Goal: Entertainment & Leisure: Consume media (video, audio)

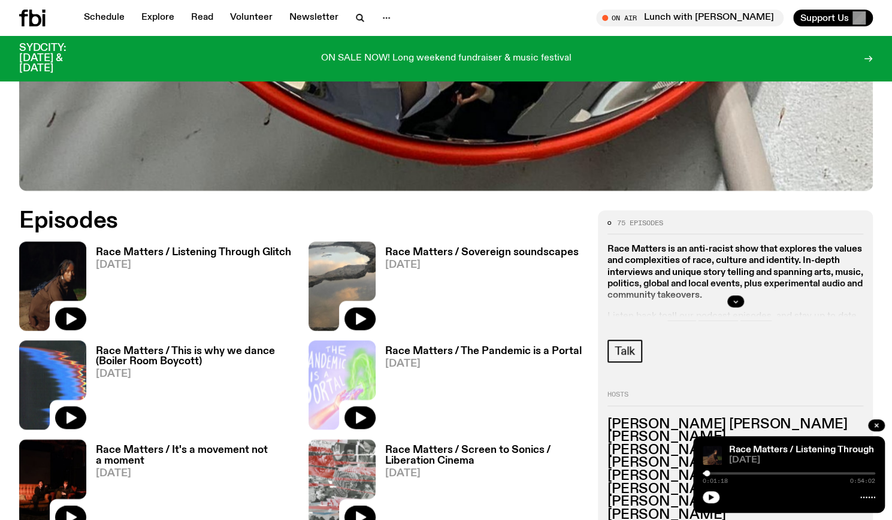
scroll to position [471, 0]
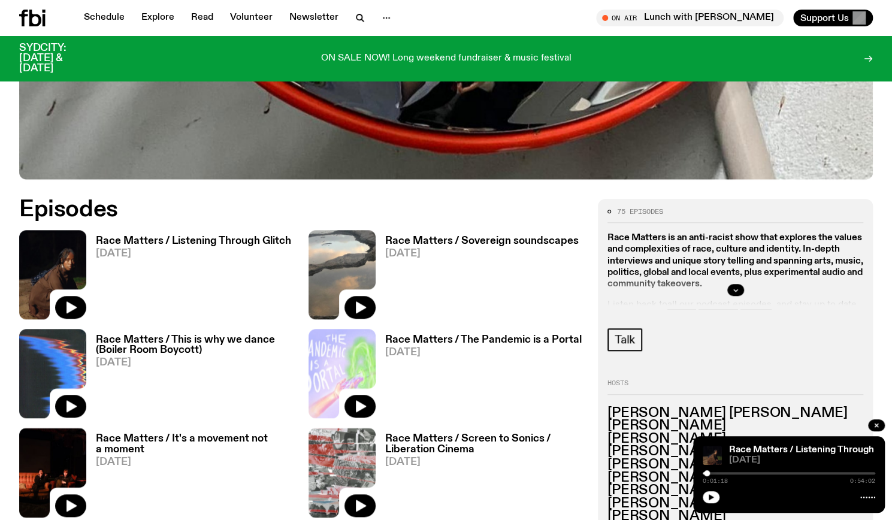
click at [208, 242] on h3 "Race Matters / Listening Through Glitch" at bounding box center [193, 241] width 195 height 10
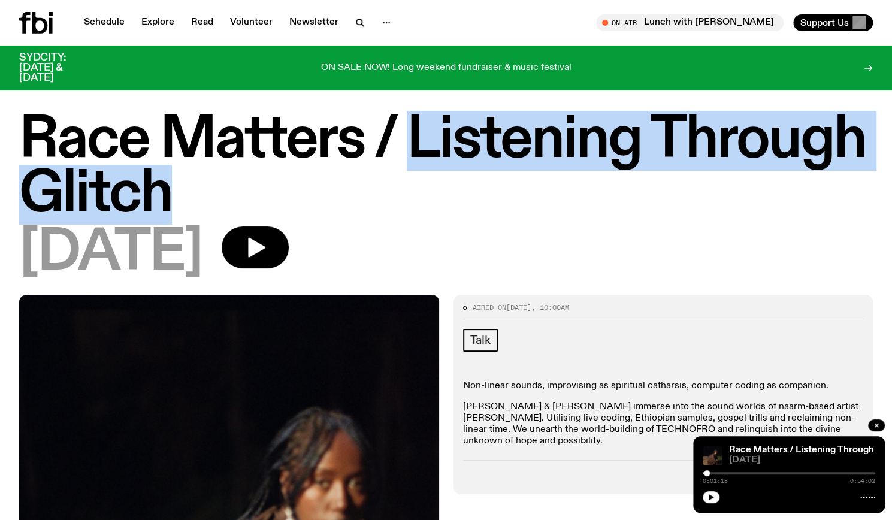
drag, startPoint x: 340, startPoint y: 171, endPoint x: 404, endPoint y: 142, distance: 70.8
click at [404, 142] on h1 "Race Matters / Listening Through Glitch" at bounding box center [446, 168] width 854 height 108
copy h1 "Listening Through Glitch"
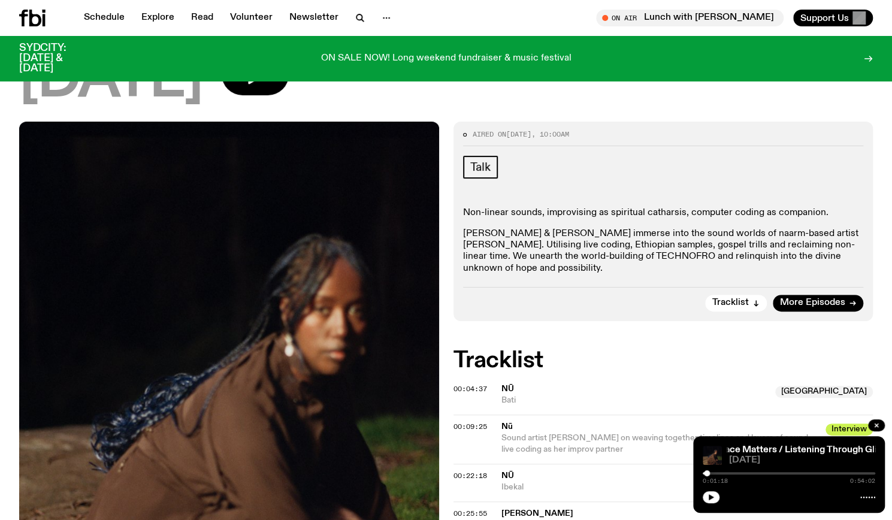
scroll to position [173, 0]
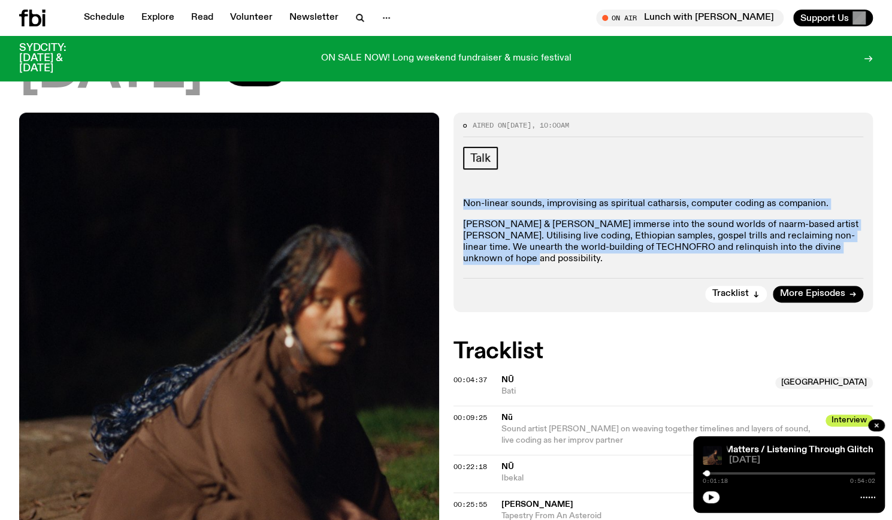
drag, startPoint x: 460, startPoint y: 200, endPoint x: 845, endPoint y: 245, distance: 388.0
click at [845, 245] on div "Aired on [DATE] 10:00am Talk Non-linear sounds, improvising as spiritual cathar…" at bounding box center [664, 212] width 420 height 199
copy div "Non-linear sounds, improvising as spiritual catharsis, computer coding as compa…"
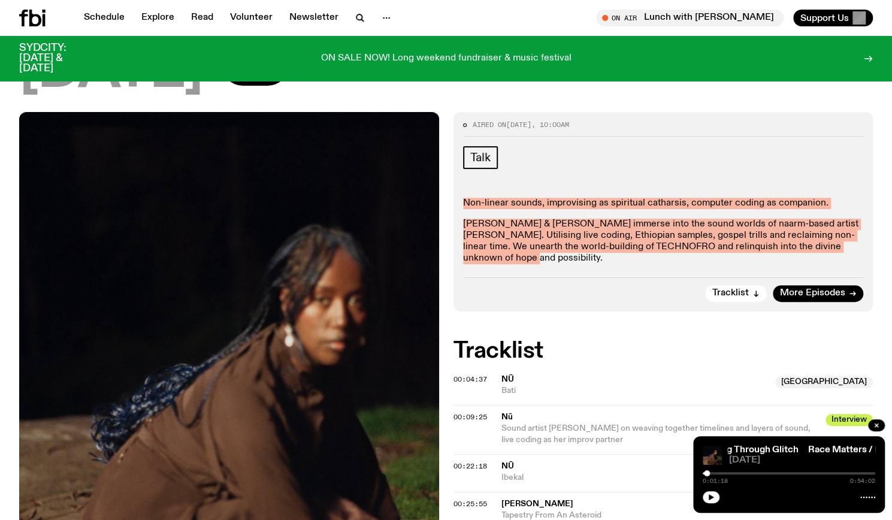
scroll to position [0, 0]
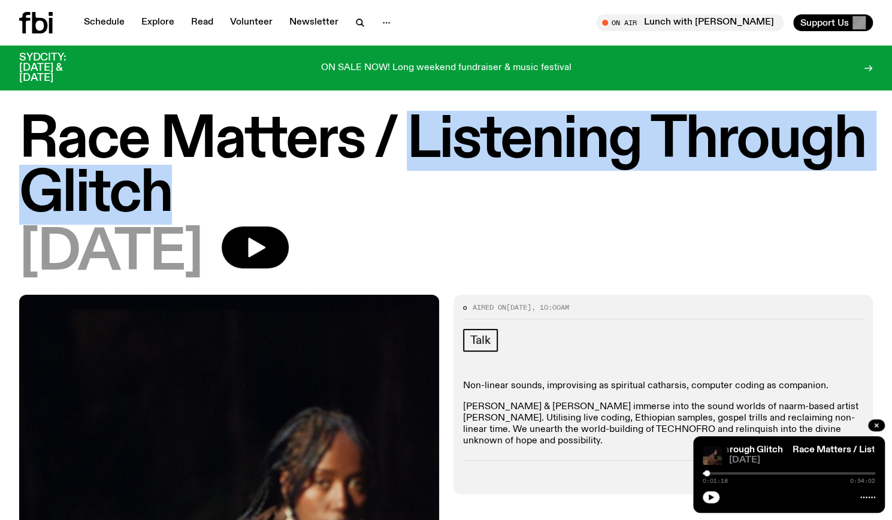
drag, startPoint x: 404, startPoint y: 134, endPoint x: 427, endPoint y: 177, distance: 49.1
click at [427, 177] on h1 "Race Matters / Listening Through Glitch" at bounding box center [446, 168] width 854 height 108
copy h1 "Listening Through Glitch"
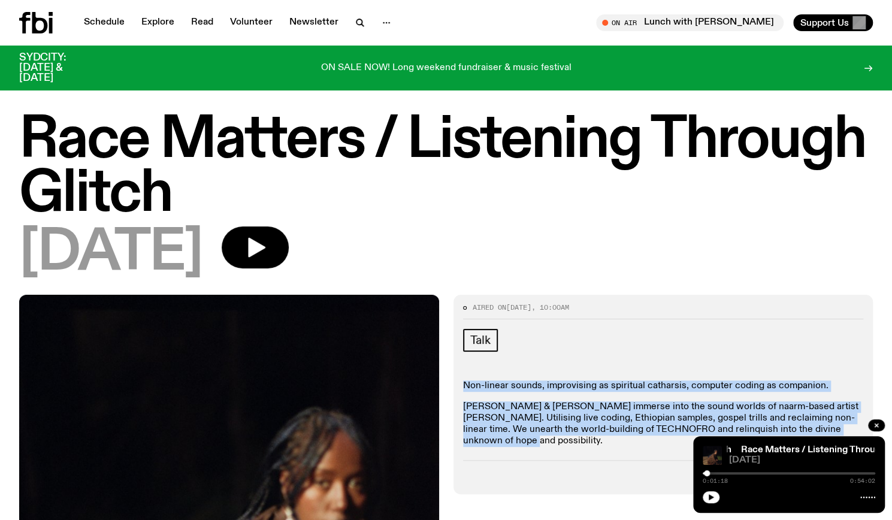
drag, startPoint x: 467, startPoint y: 382, endPoint x: 848, endPoint y: 435, distance: 385.3
click at [848, 435] on div "Non-linear sounds, improvising as spiritual catharsis, computer coding as compa…" at bounding box center [663, 414] width 401 height 67
copy div "Non-linear sounds, improvising as spiritual catharsis, computer coding as compa…"
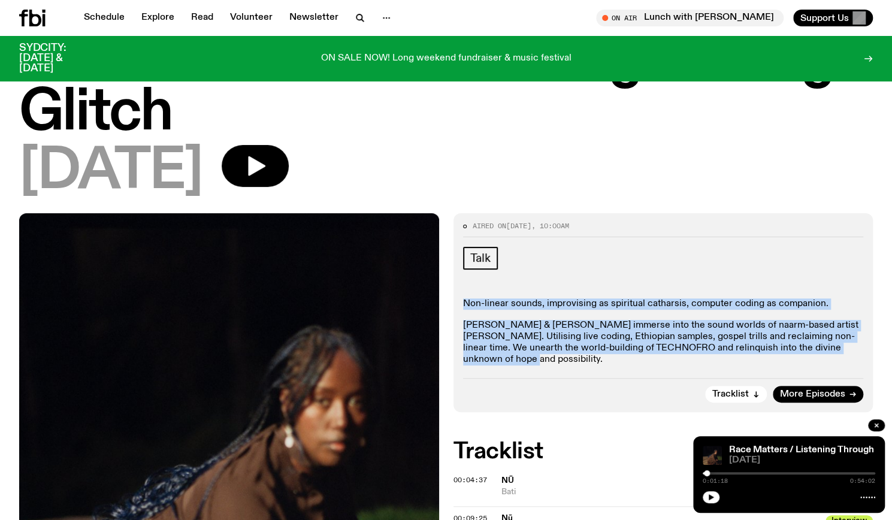
scroll to position [174, 0]
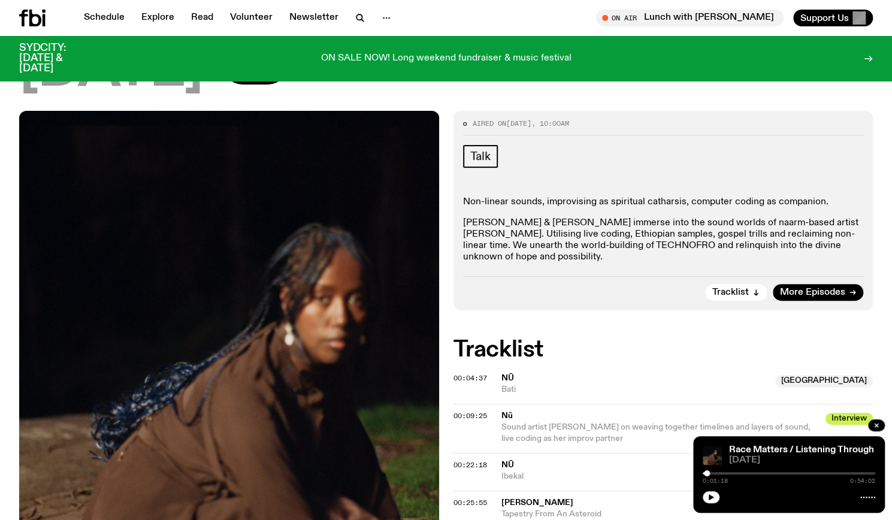
click at [775, 159] on div "Talk" at bounding box center [663, 158] width 401 height 26
